Goal: Task Accomplishment & Management: Manage account settings

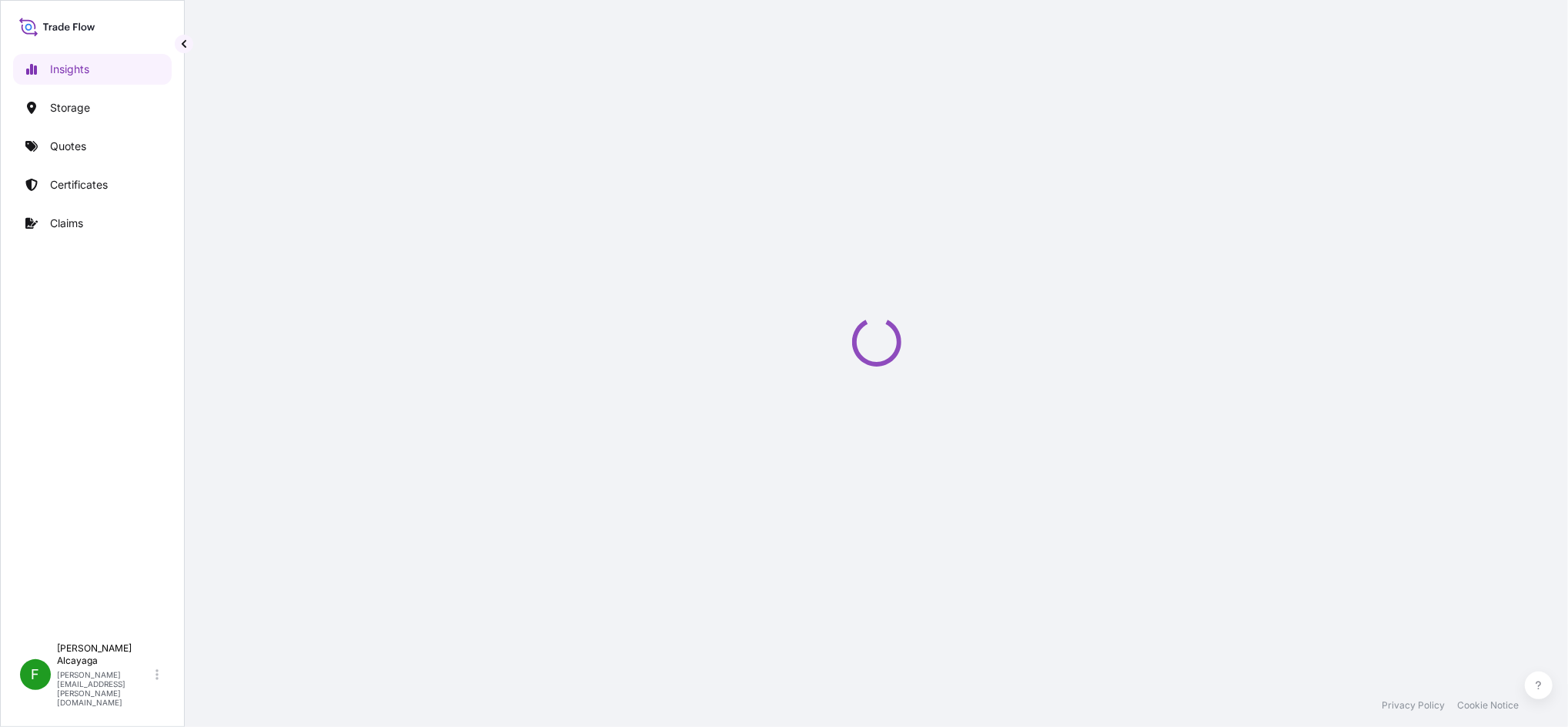
select select "2025"
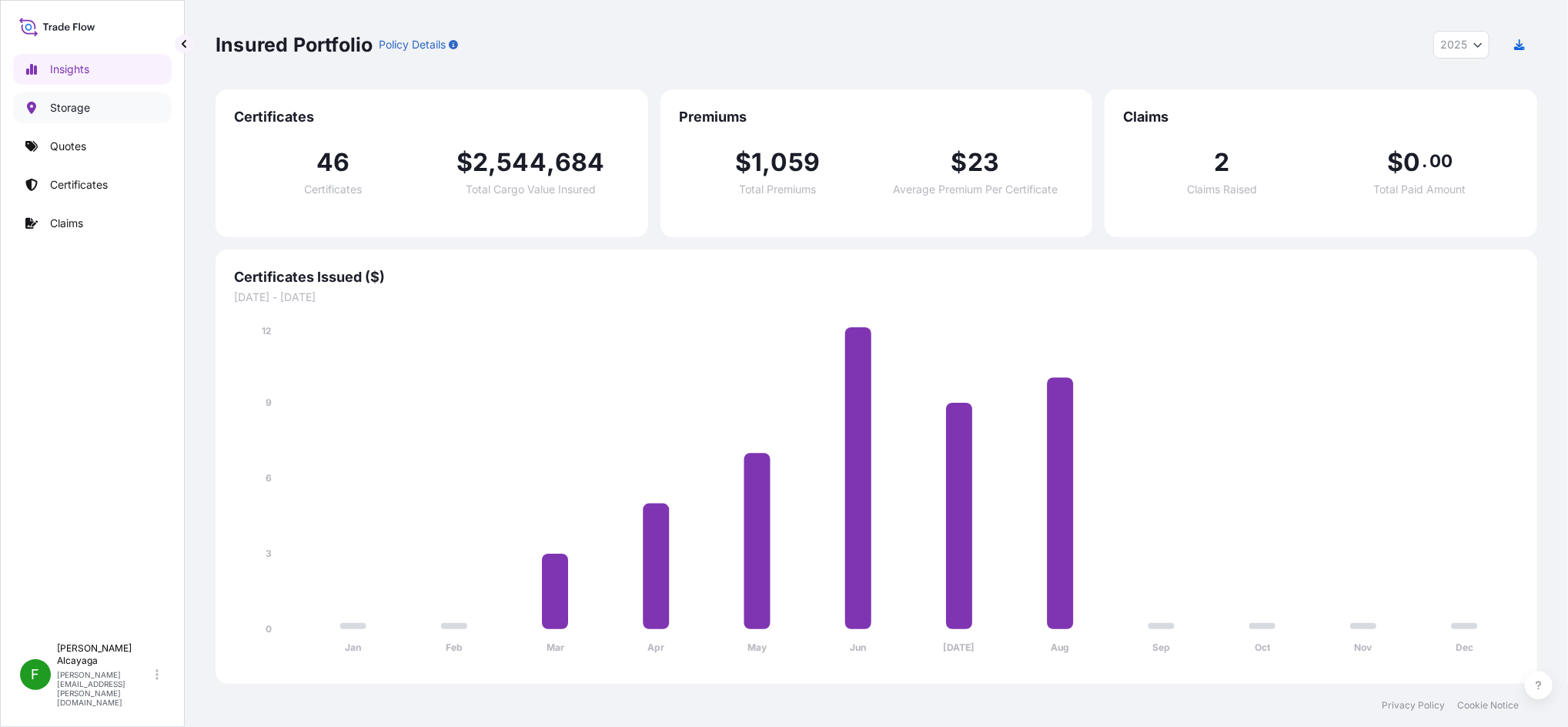
click at [102, 113] on link "Storage" at bounding box center [91, 108] width 158 height 31
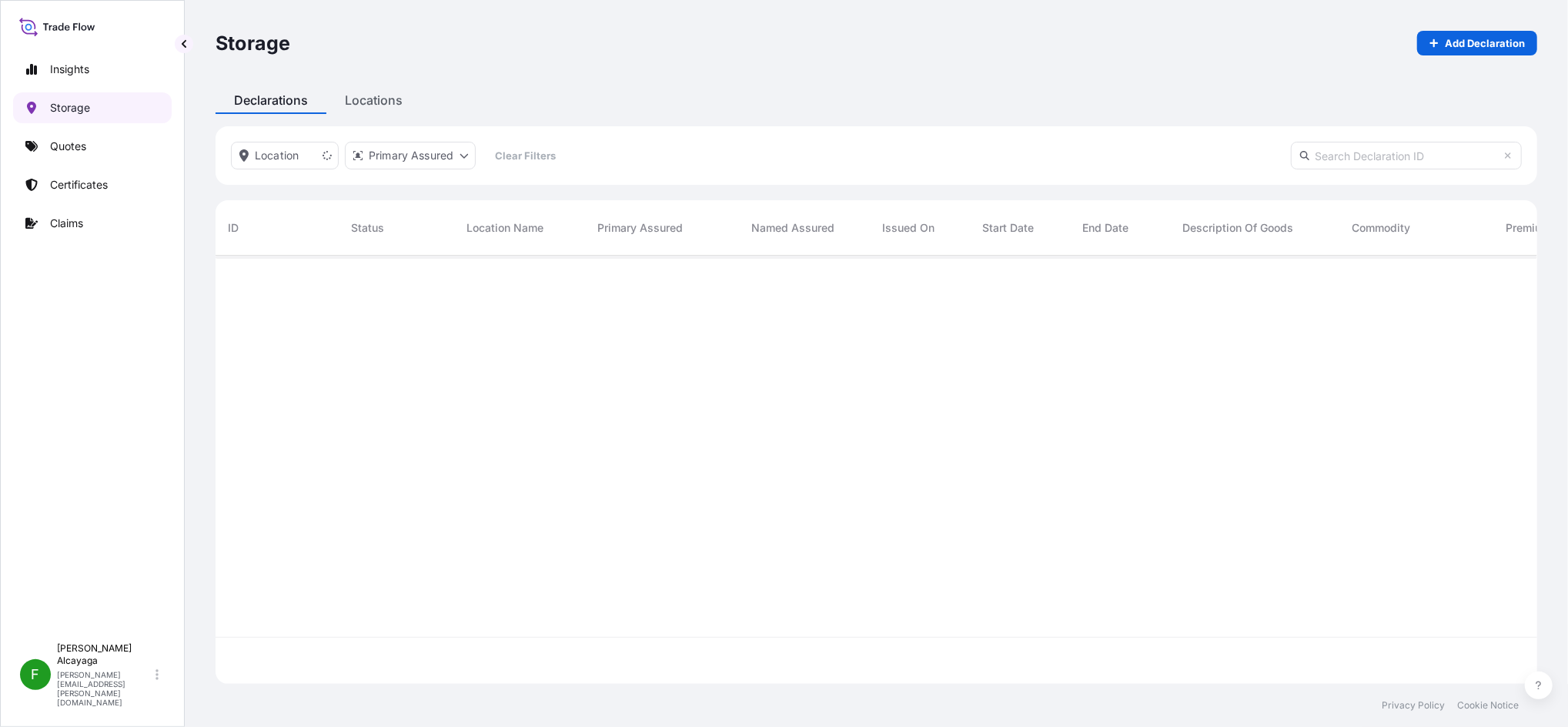
scroll to position [468, 1307]
click at [106, 148] on link "Quotes" at bounding box center [91, 147] width 158 height 31
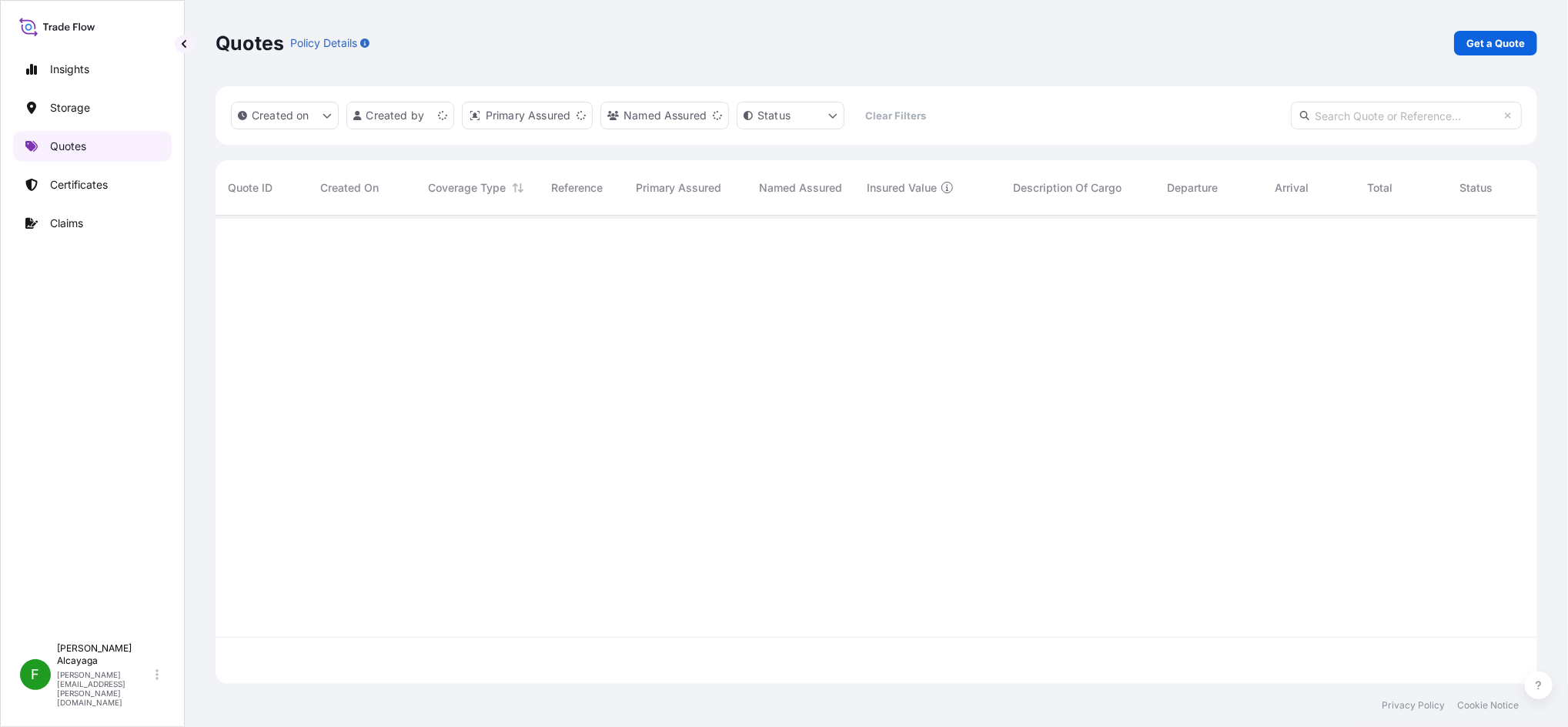
scroll to position [461, 1307]
click at [102, 184] on p "Certificates" at bounding box center [78, 185] width 57 height 16
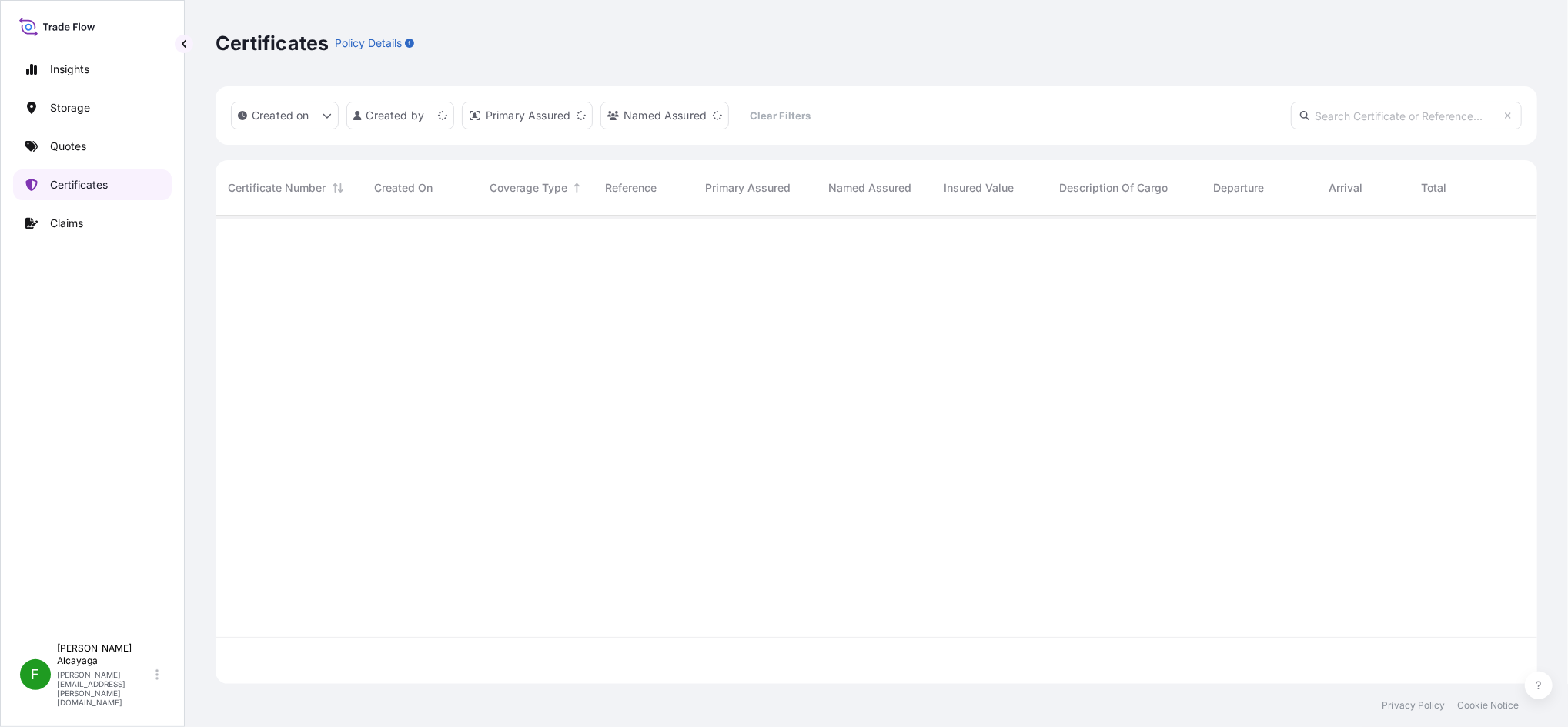
scroll to position [461, 1307]
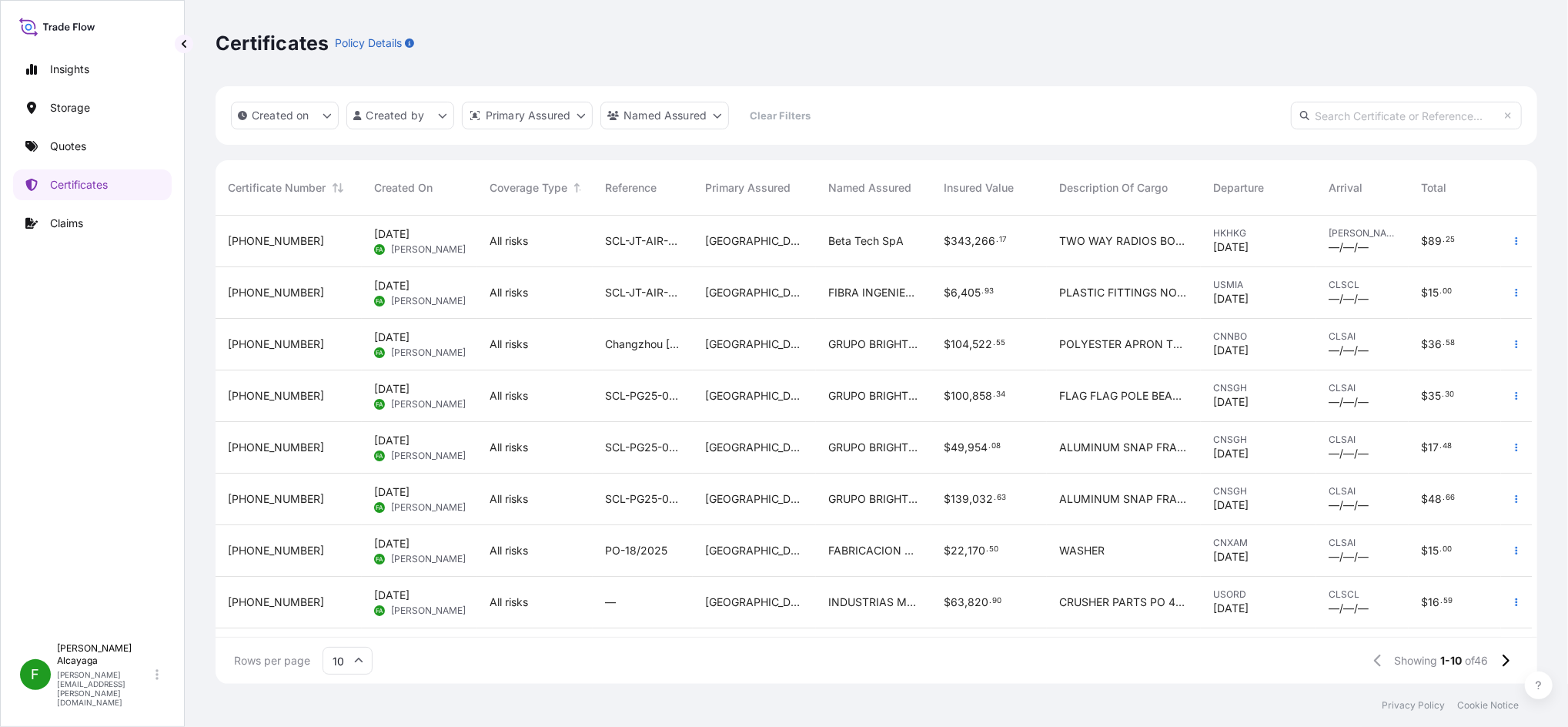
click at [932, 255] on div "$ 343 , 266 . 17" at bounding box center [989, 241] width 116 height 52
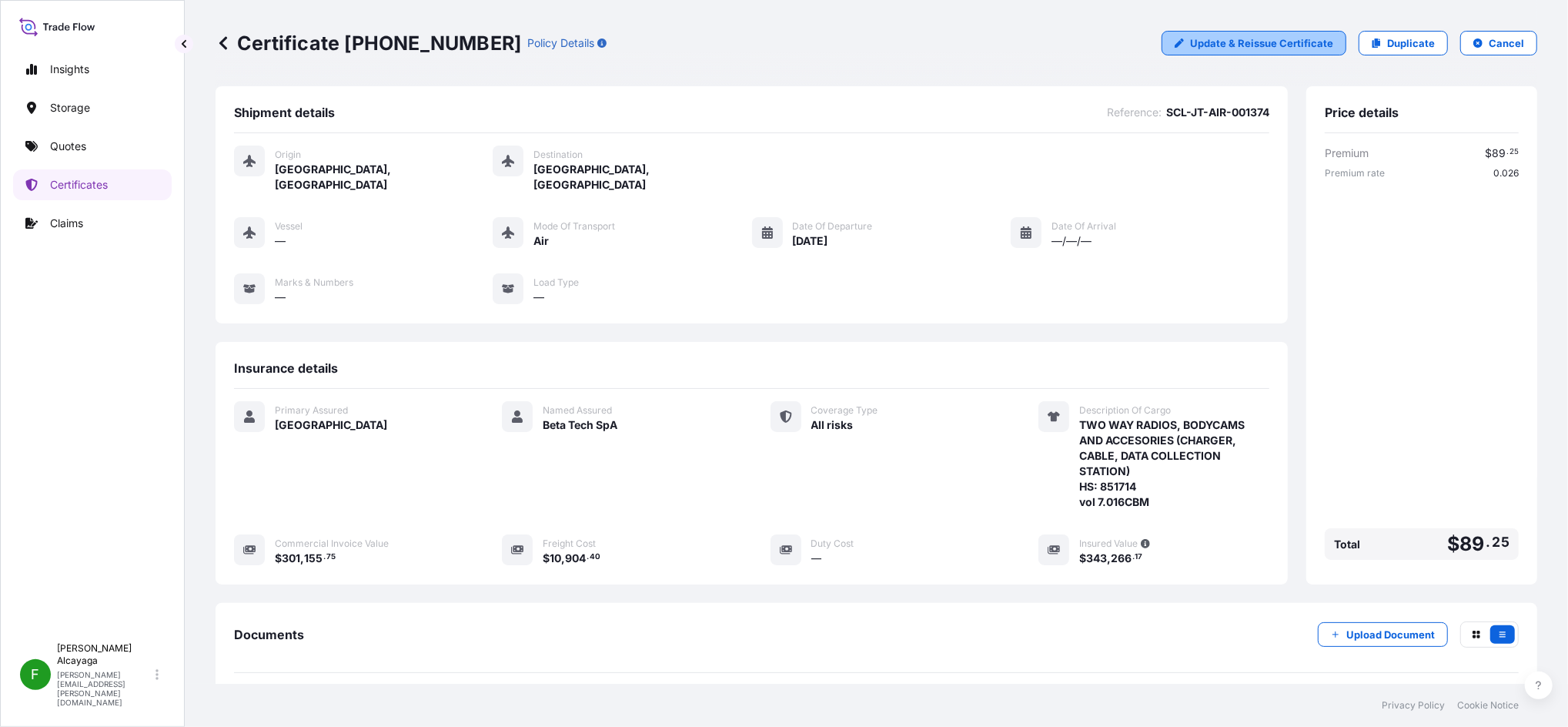
click at [1272, 47] on p "Update & Reissue Certificate" at bounding box center [1262, 43] width 143 height 16
select select "Air"
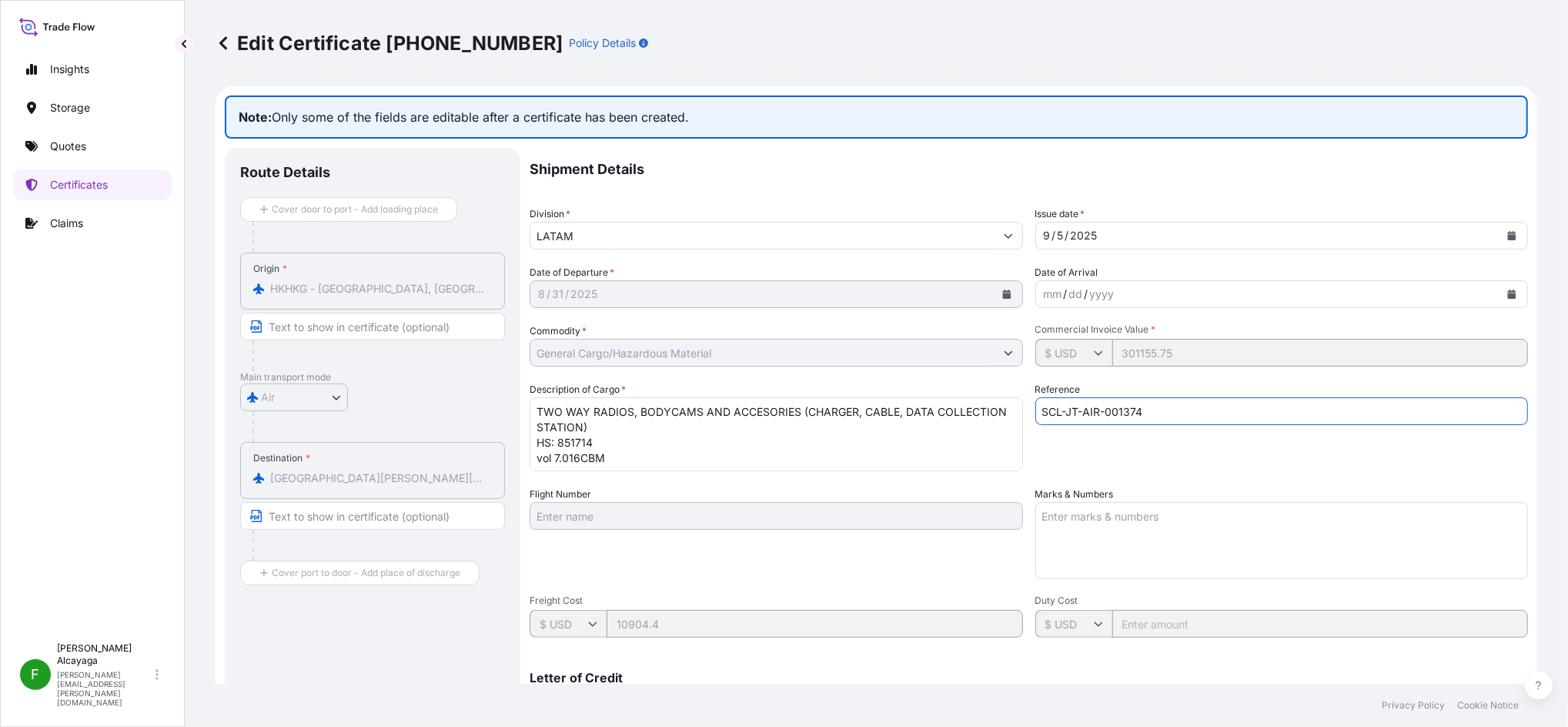
click at [1098, 412] on input "SCL-JT-AIR-001374" at bounding box center [1282, 411] width 494 height 28
type input "SCL-JT-AIR-001374"
click at [1097, 534] on textarea "Marks & Numbers" at bounding box center [1282, 539] width 494 height 77
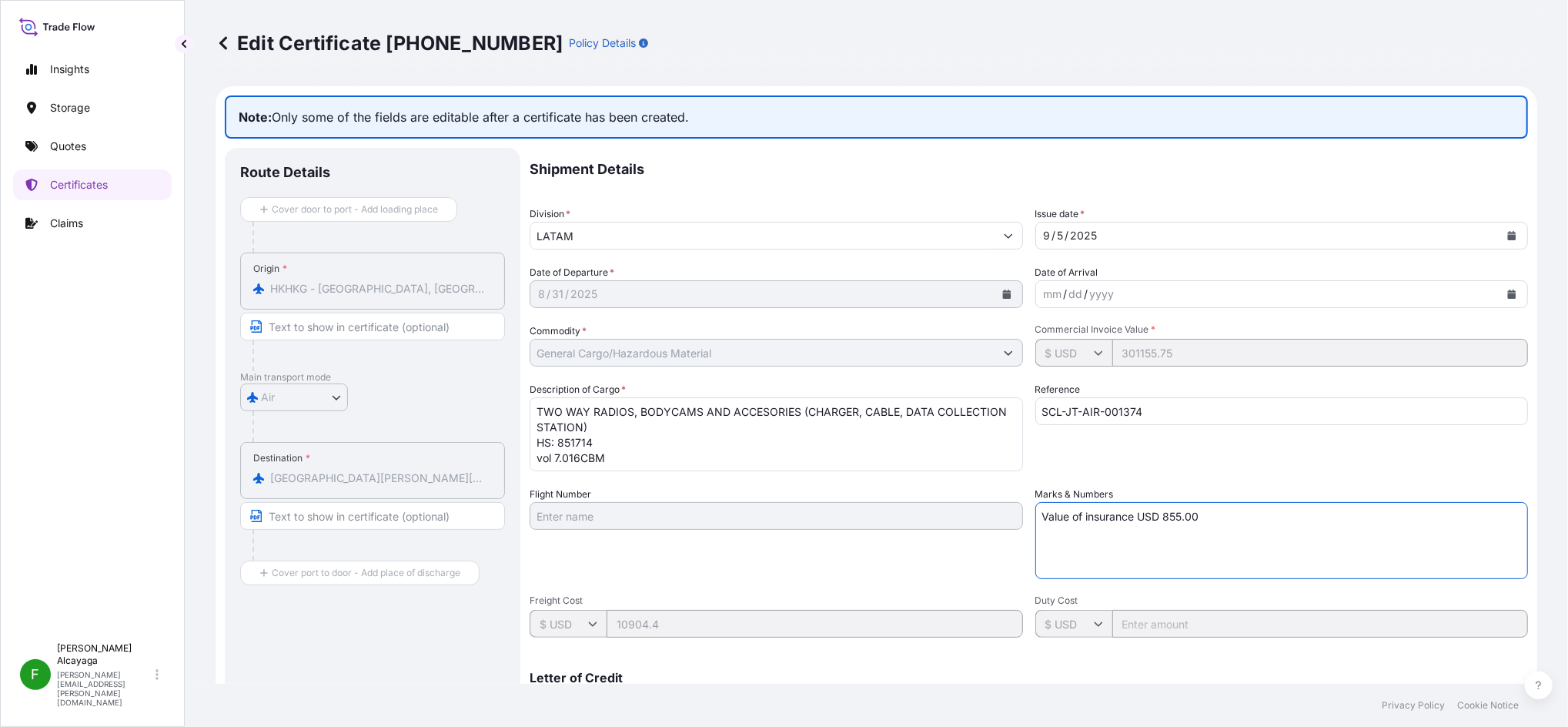
type textarea "Value of insurance USD 855.00"
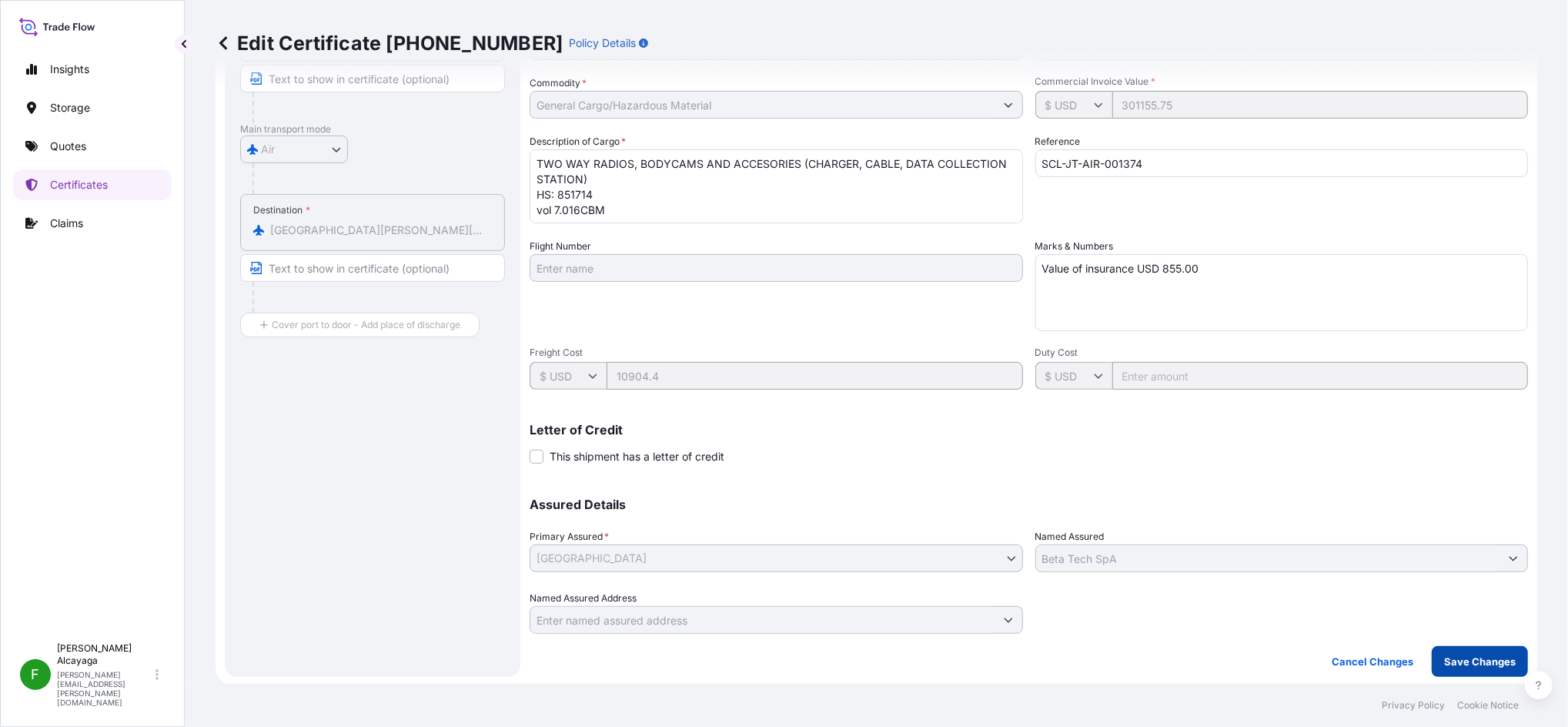
click at [1477, 657] on p "Save Changes" at bounding box center [1481, 661] width 72 height 16
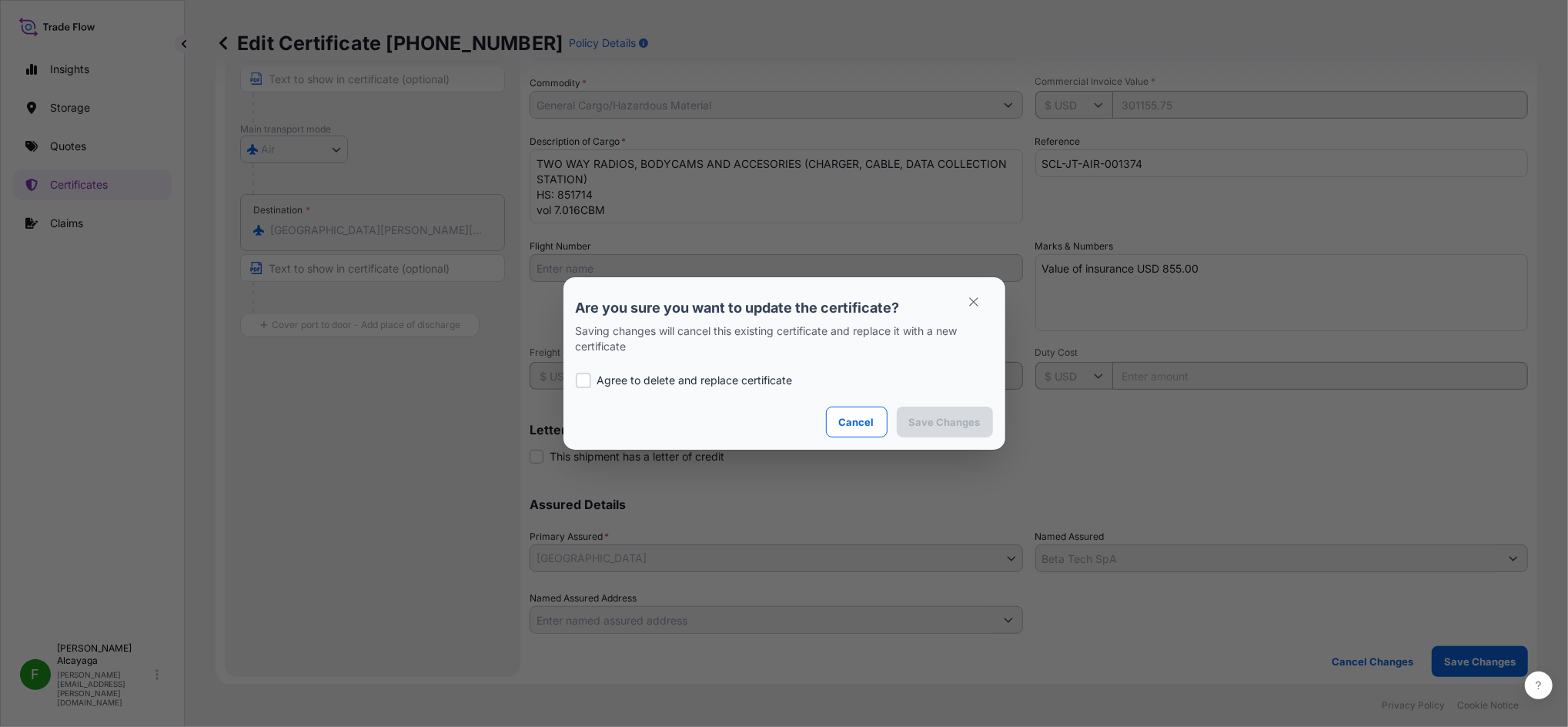
click at [717, 383] on p "Agree to delete and replace certificate" at bounding box center [695, 380] width 195 height 16
checkbox input "true"
click at [954, 432] on button "Save Changes" at bounding box center [945, 422] width 96 height 31
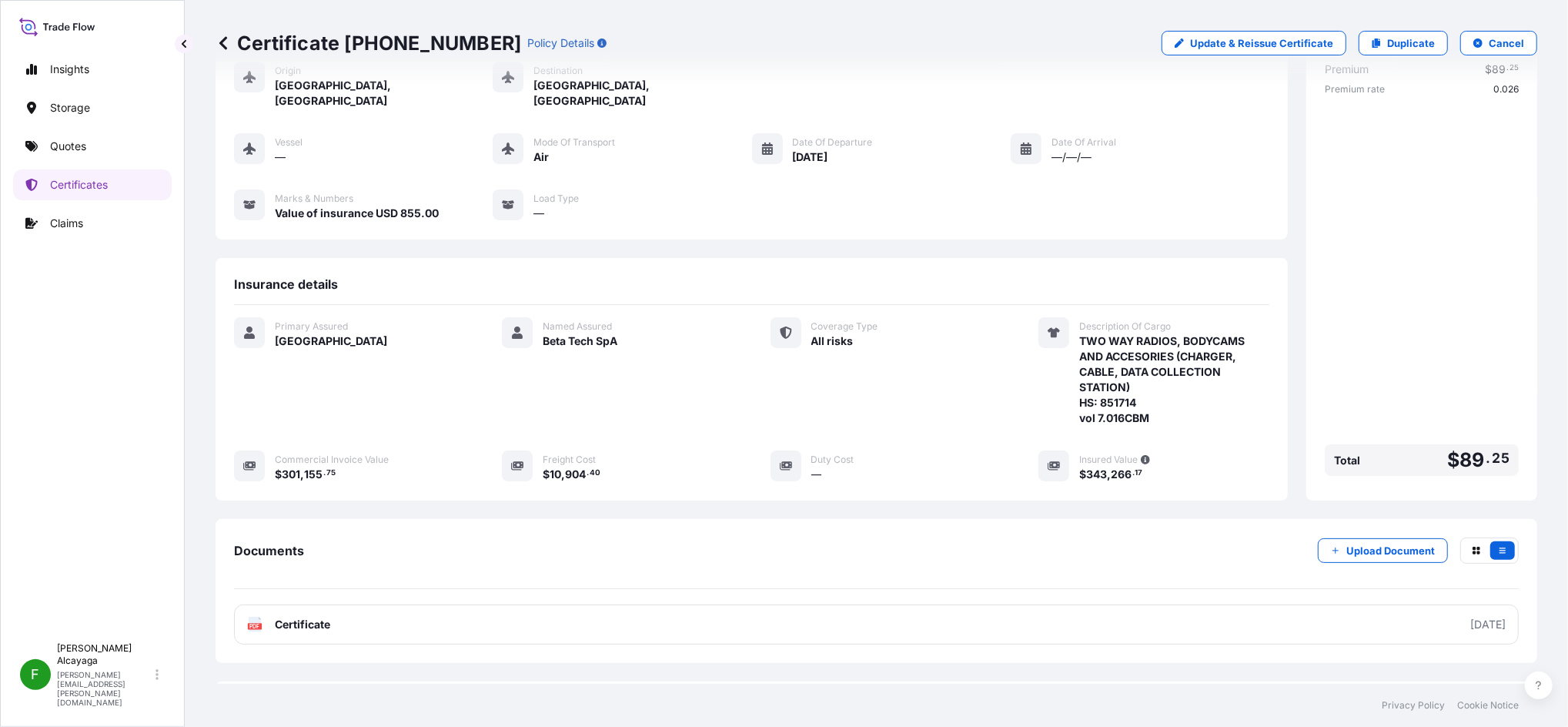
scroll to position [154, 0]
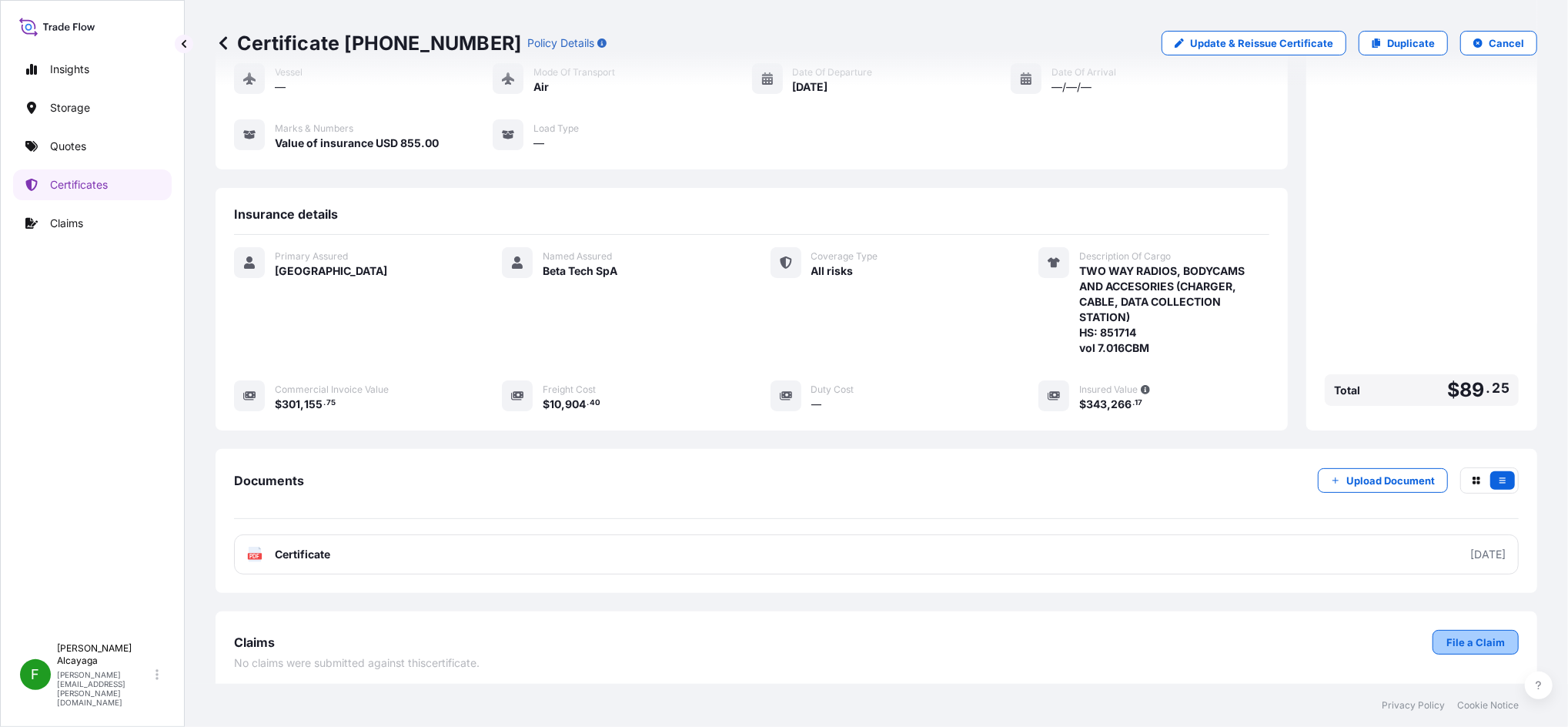
click at [1448, 630] on link "File a Claim" at bounding box center [1476, 641] width 87 height 24
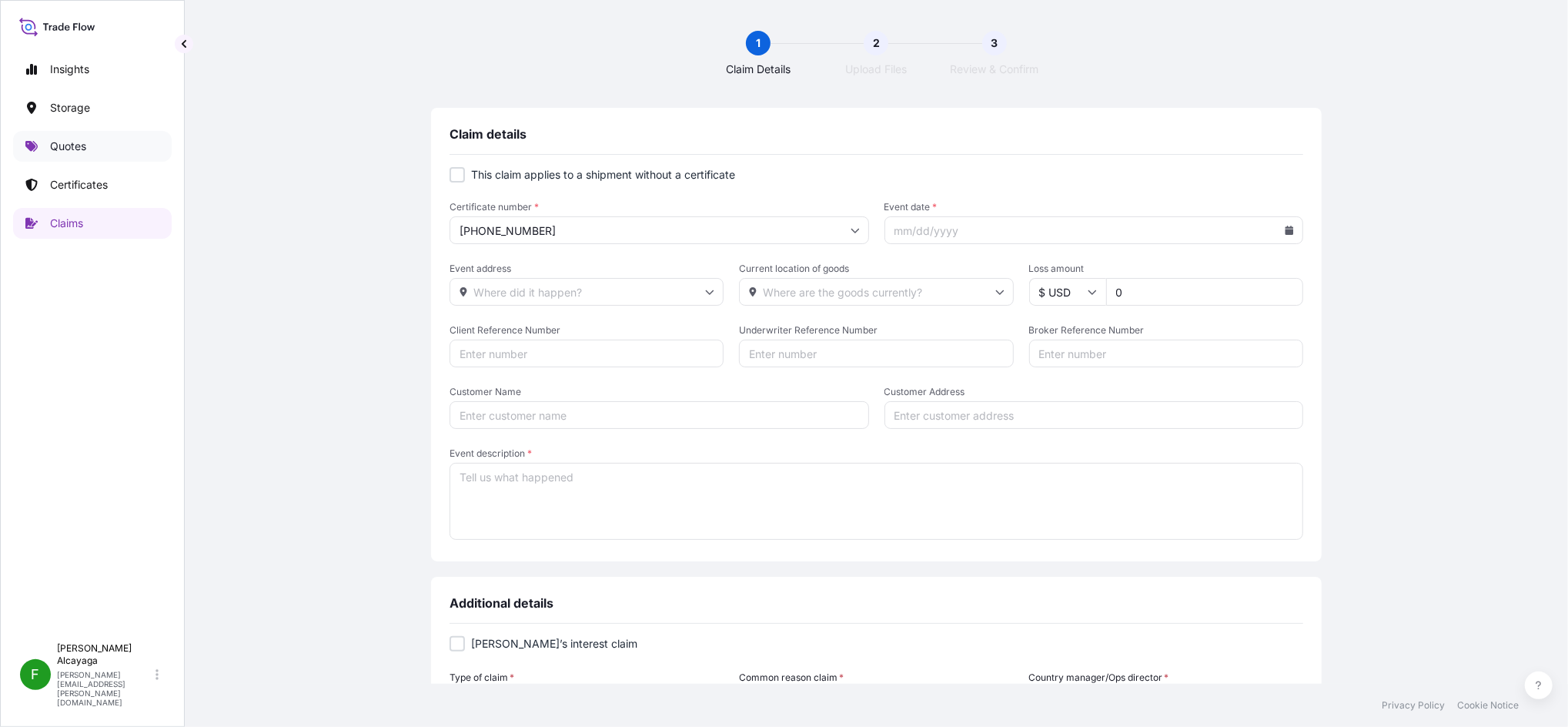
click at [111, 144] on link "Quotes" at bounding box center [91, 147] width 158 height 31
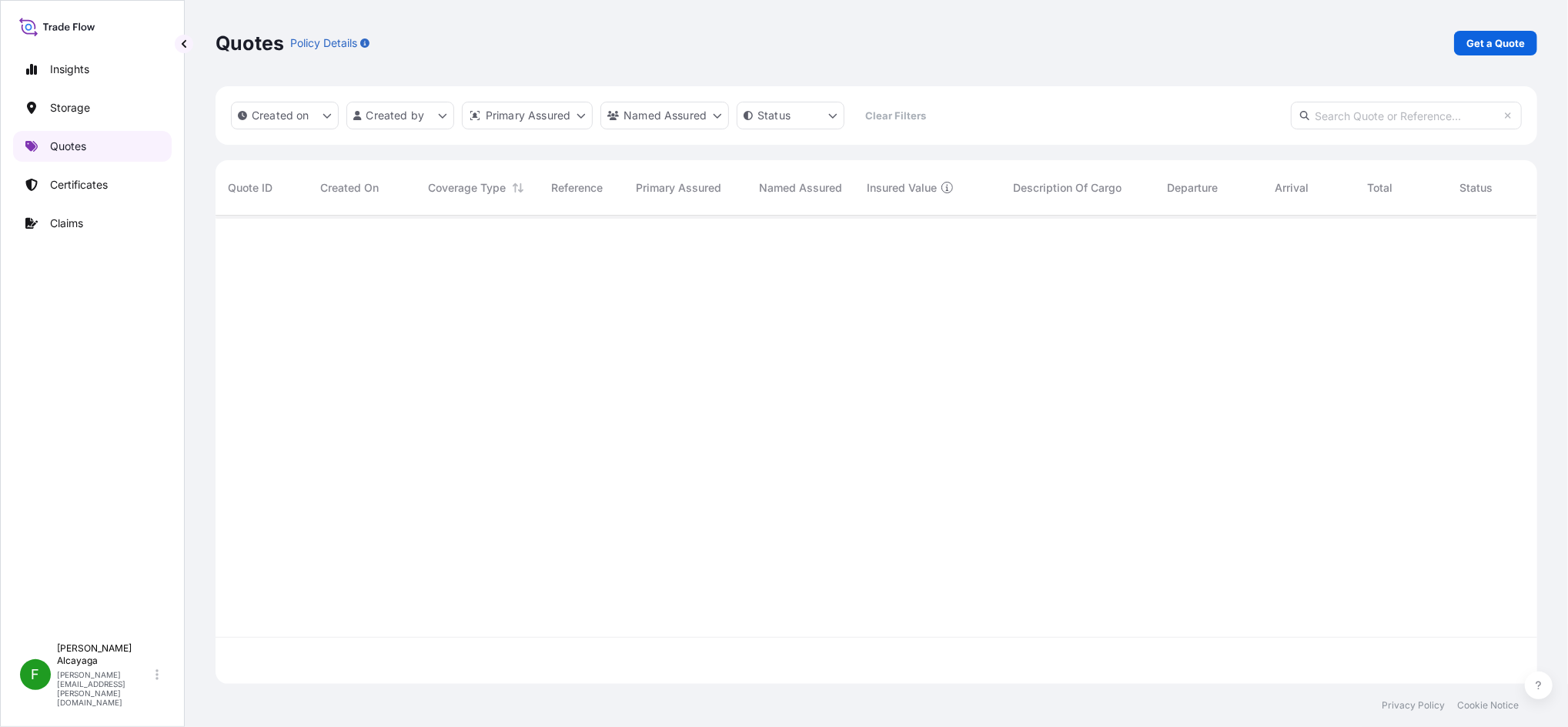
scroll to position [461, 1307]
click at [93, 235] on link "Claims" at bounding box center [91, 224] width 158 height 31
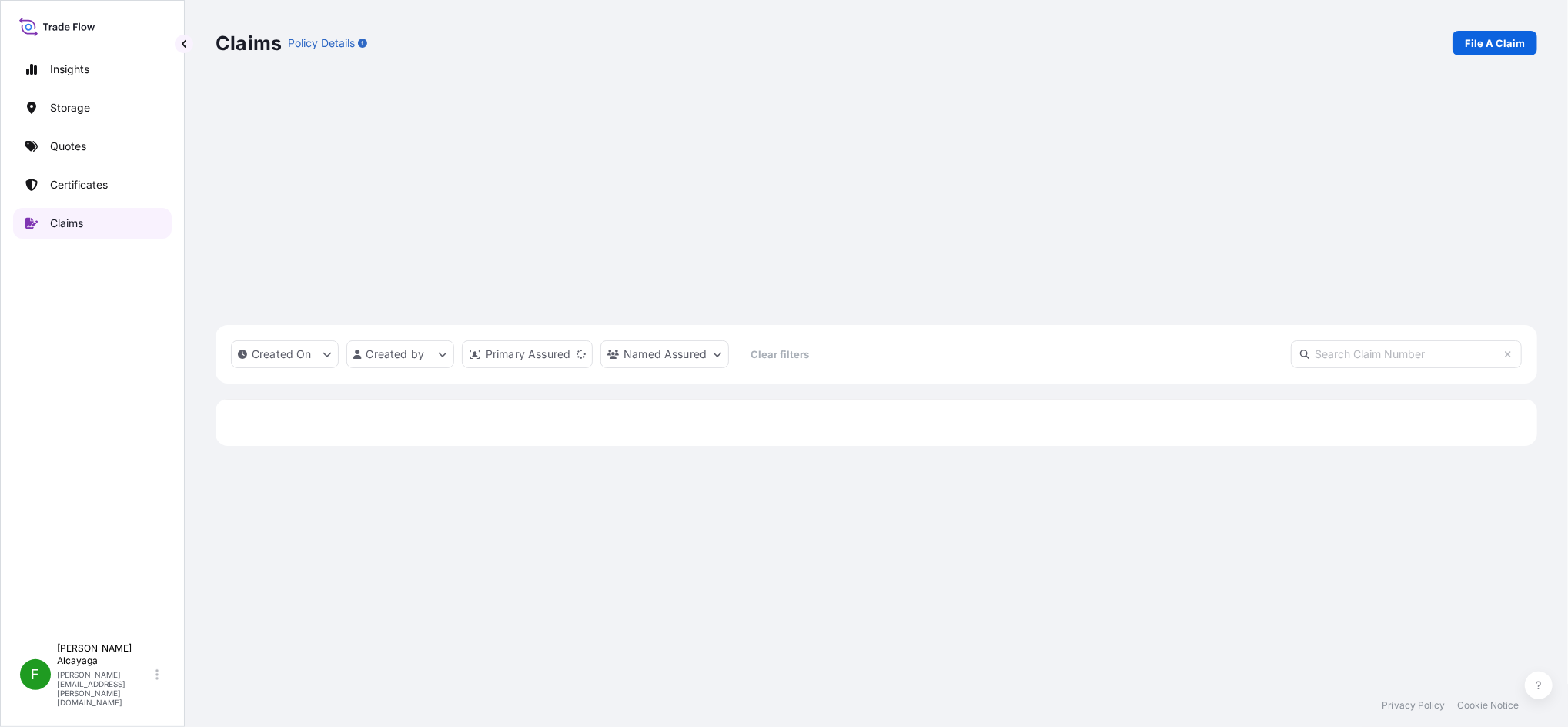
scroll to position [461, 1307]
click at [93, 155] on link "Quotes" at bounding box center [91, 147] width 158 height 31
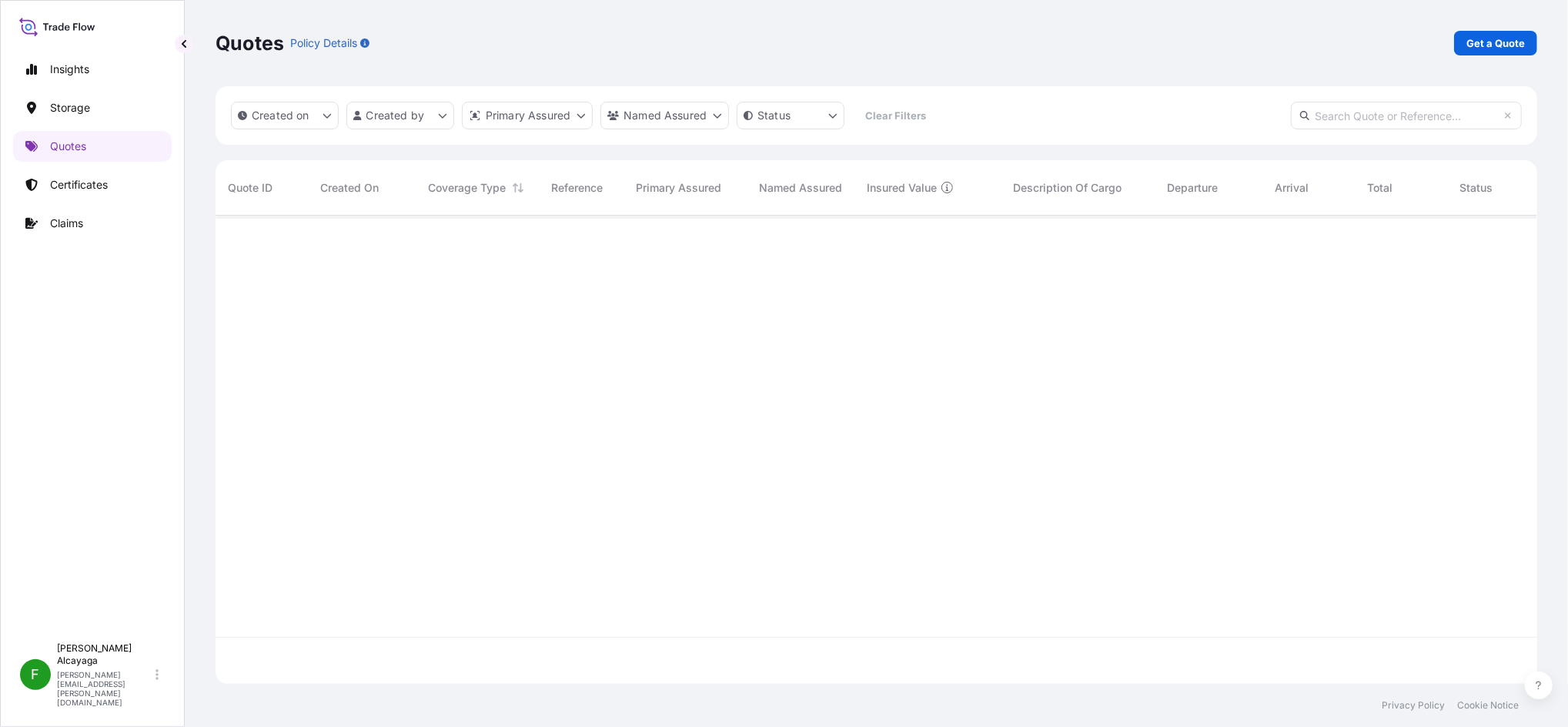
scroll to position [507, 1307]
click at [140, 191] on link "Certificates" at bounding box center [91, 185] width 158 height 31
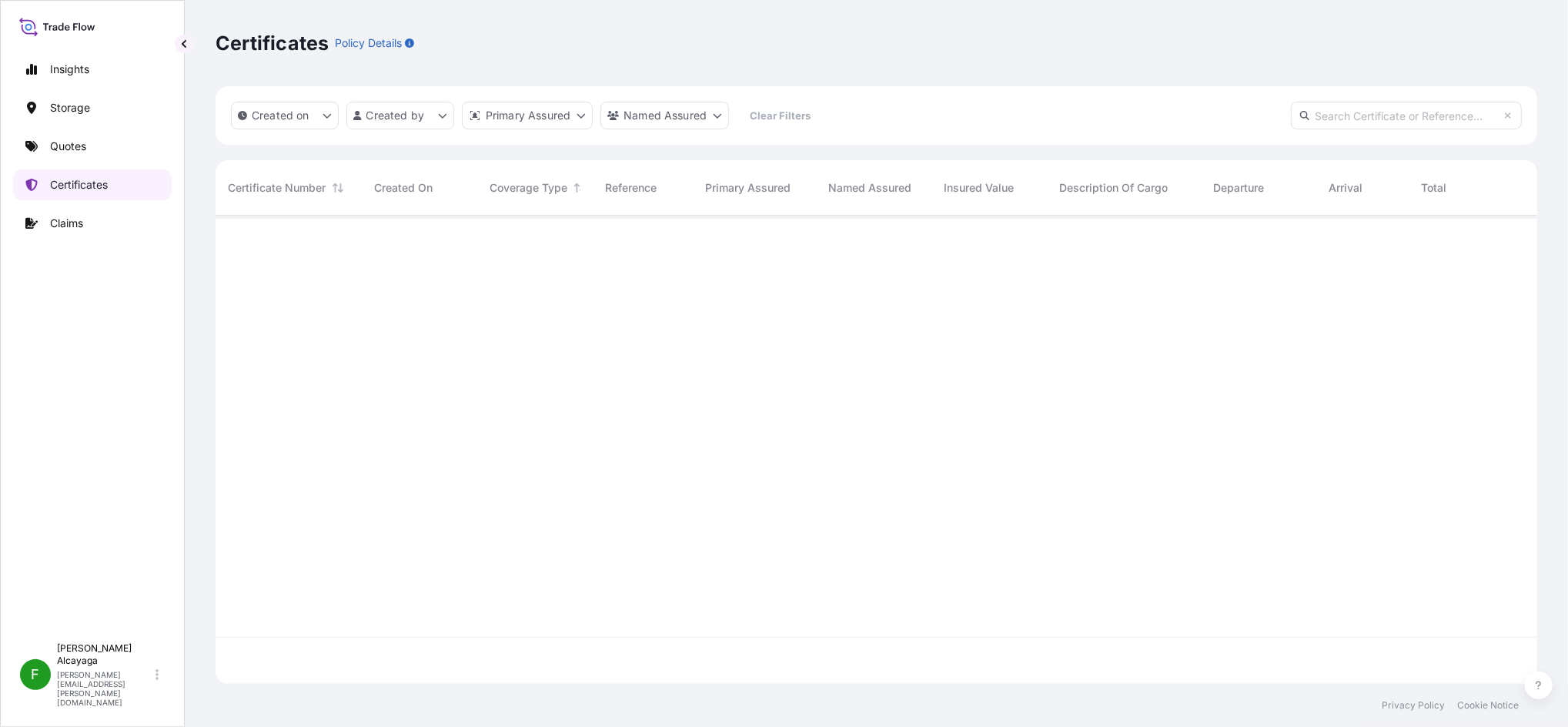
scroll to position [461, 1307]
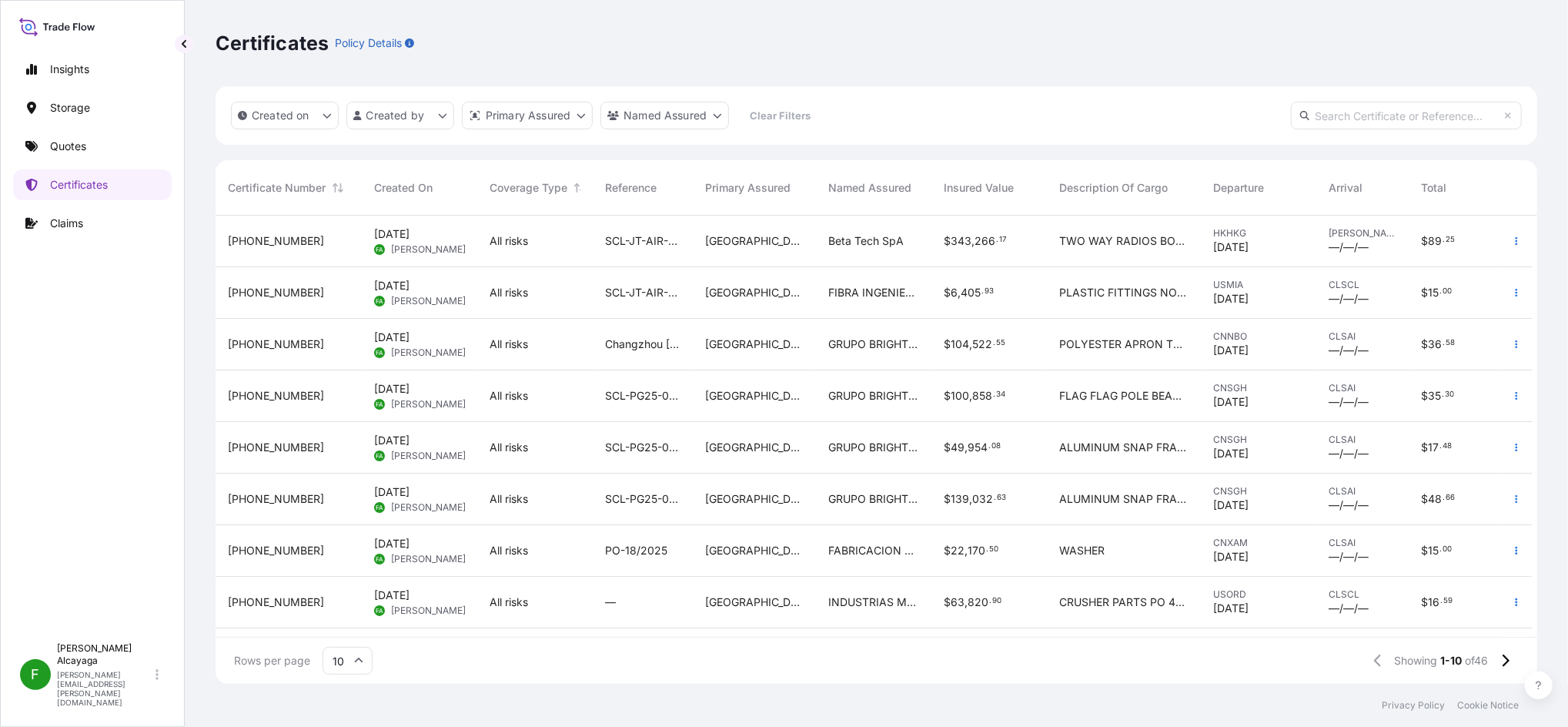
click at [657, 252] on div "SCL-JT-AIR-001374" at bounding box center [643, 241] width 100 height 52
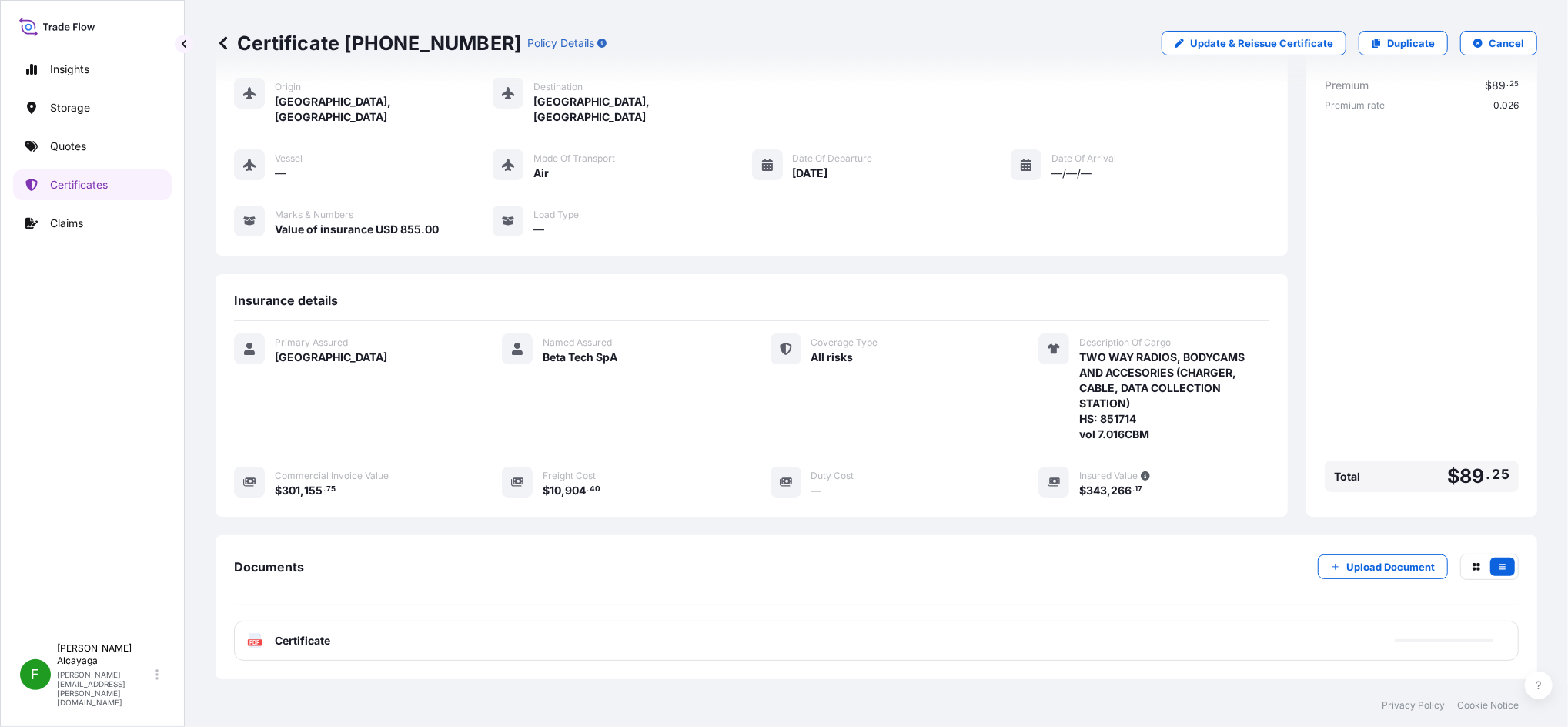
scroll to position [154, 0]
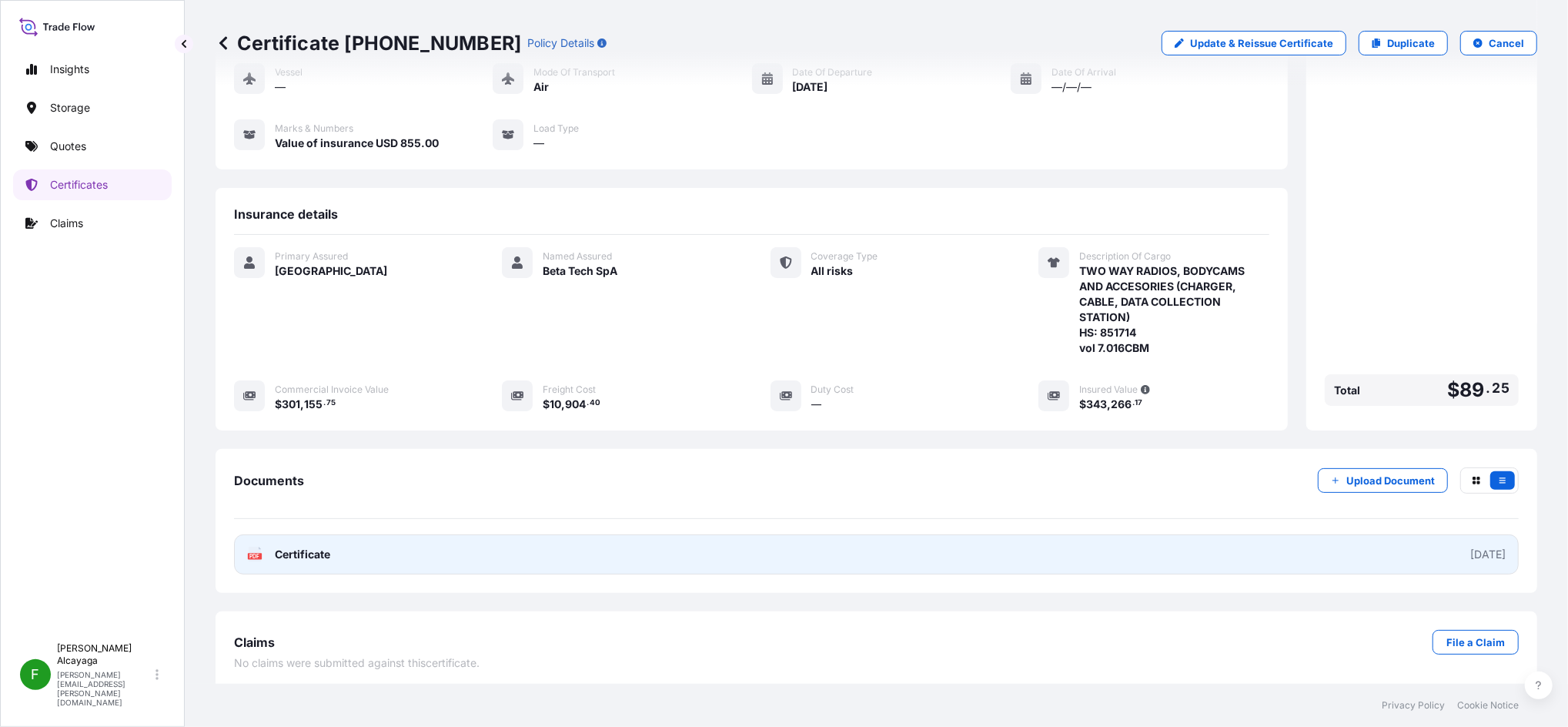
click at [350, 547] on link "PDF Certificate [DATE]" at bounding box center [877, 554] width 1285 height 40
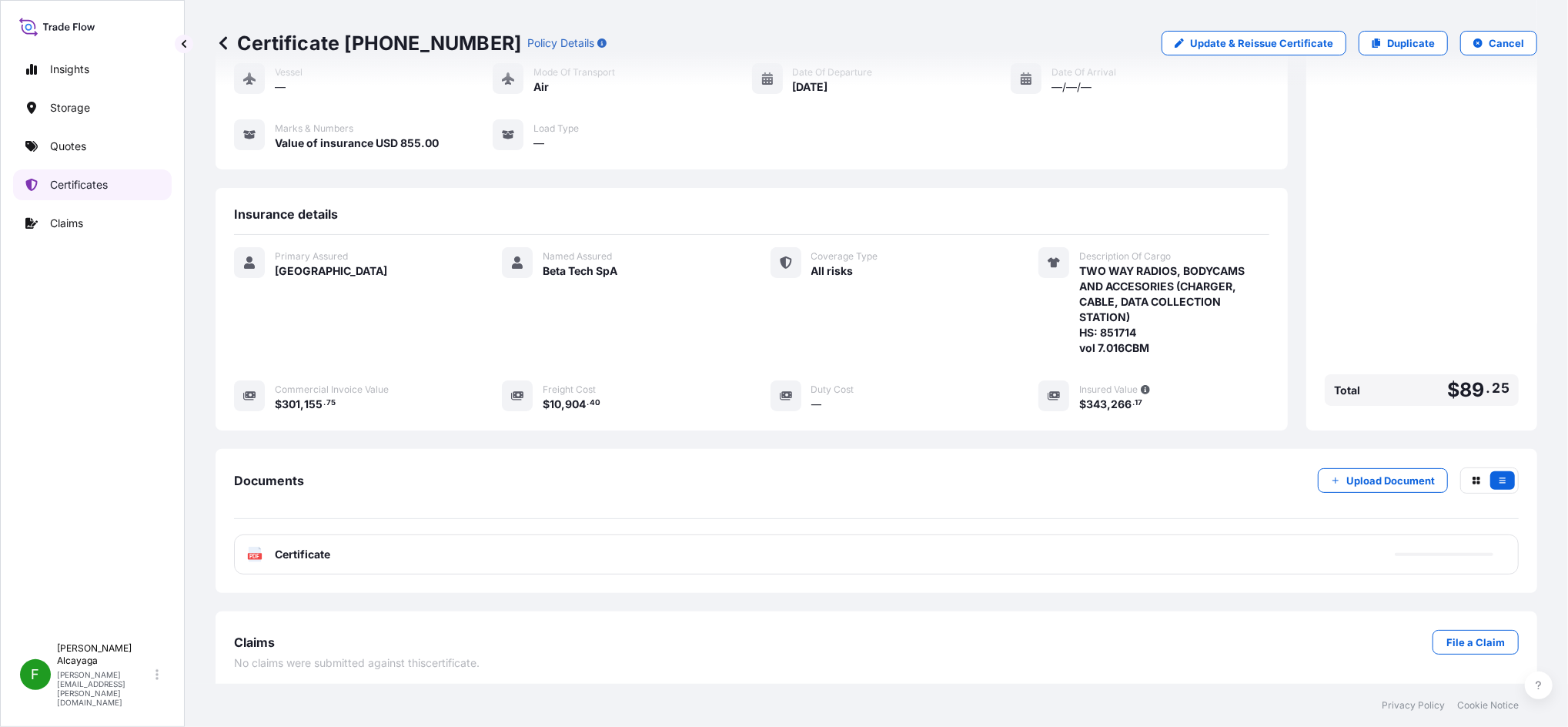
click at [130, 198] on link "Certificates" at bounding box center [91, 185] width 158 height 31
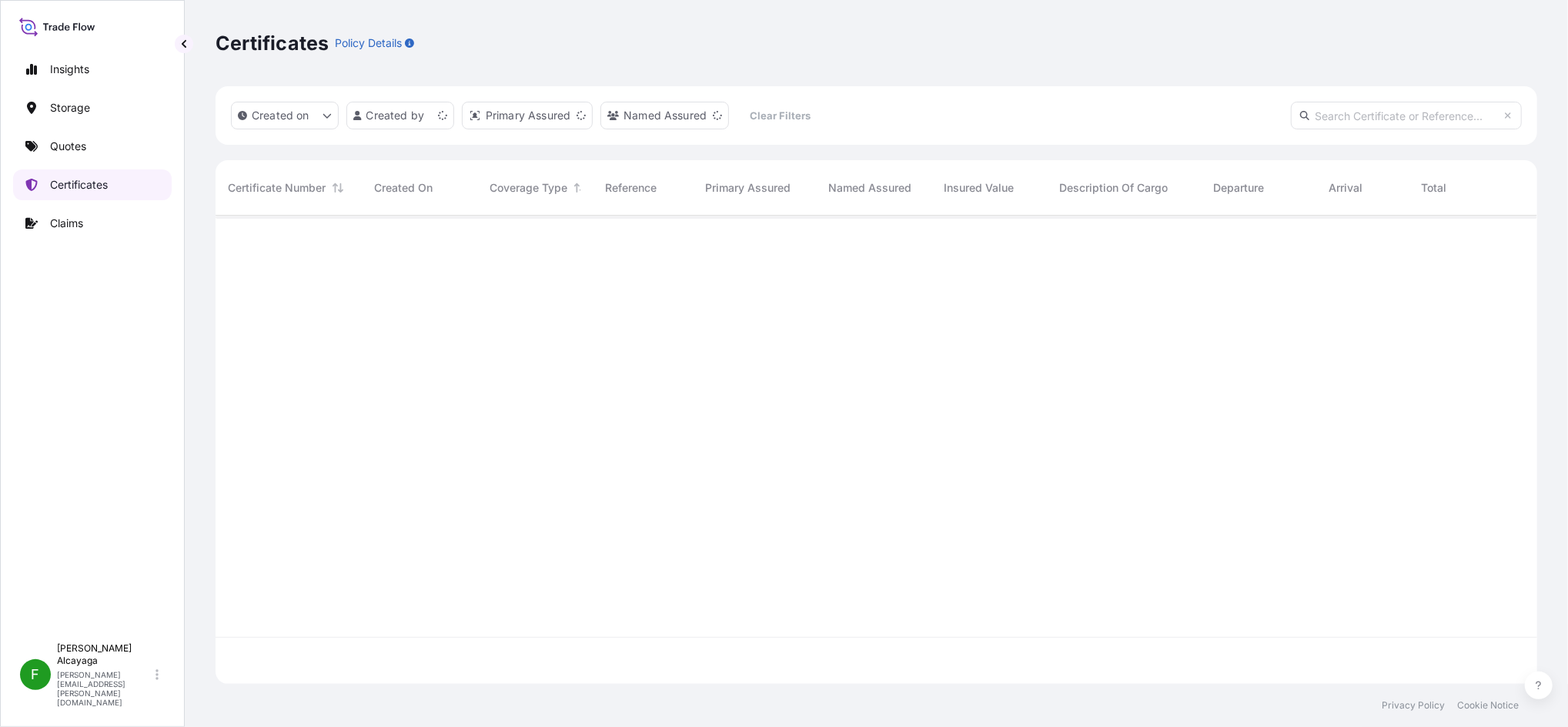
scroll to position [461, 1307]
click at [767, 44] on div "Certificates Policy Details" at bounding box center [877, 43] width 1322 height 24
click at [199, 176] on div "Certificates Policy Details Created on Created by Primary Assured Named Assured…" at bounding box center [876, 341] width 1383 height 683
